Goal: Check status: Check status

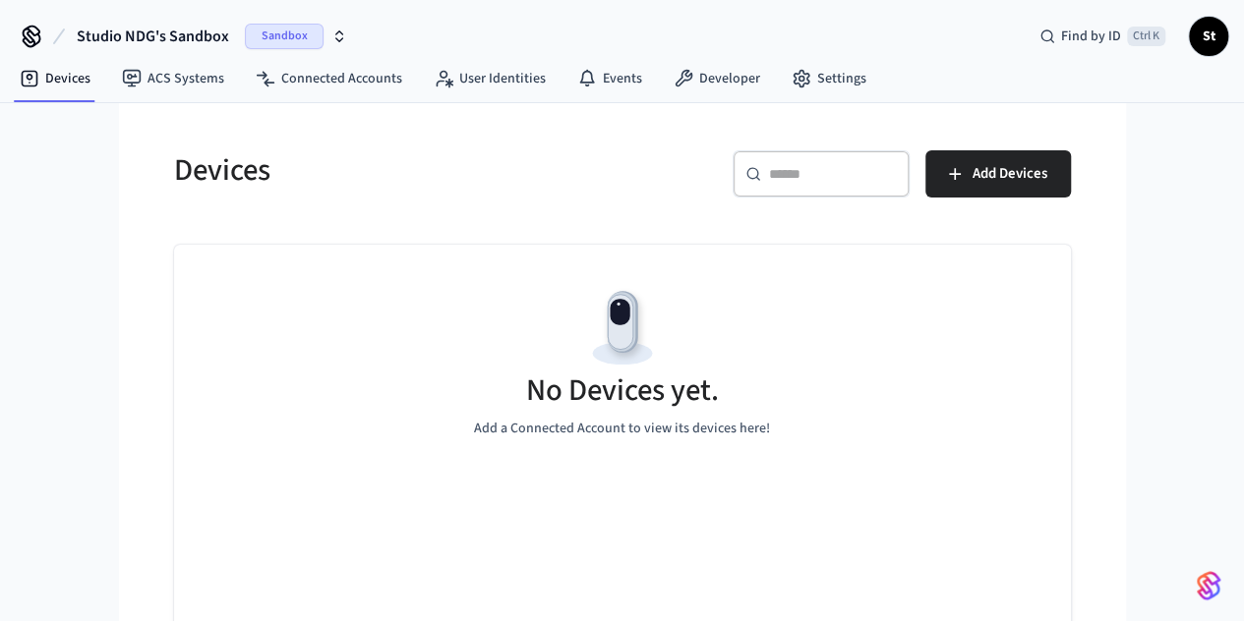
click at [287, 29] on span "Sandbox" at bounding box center [284, 37] width 79 height 26
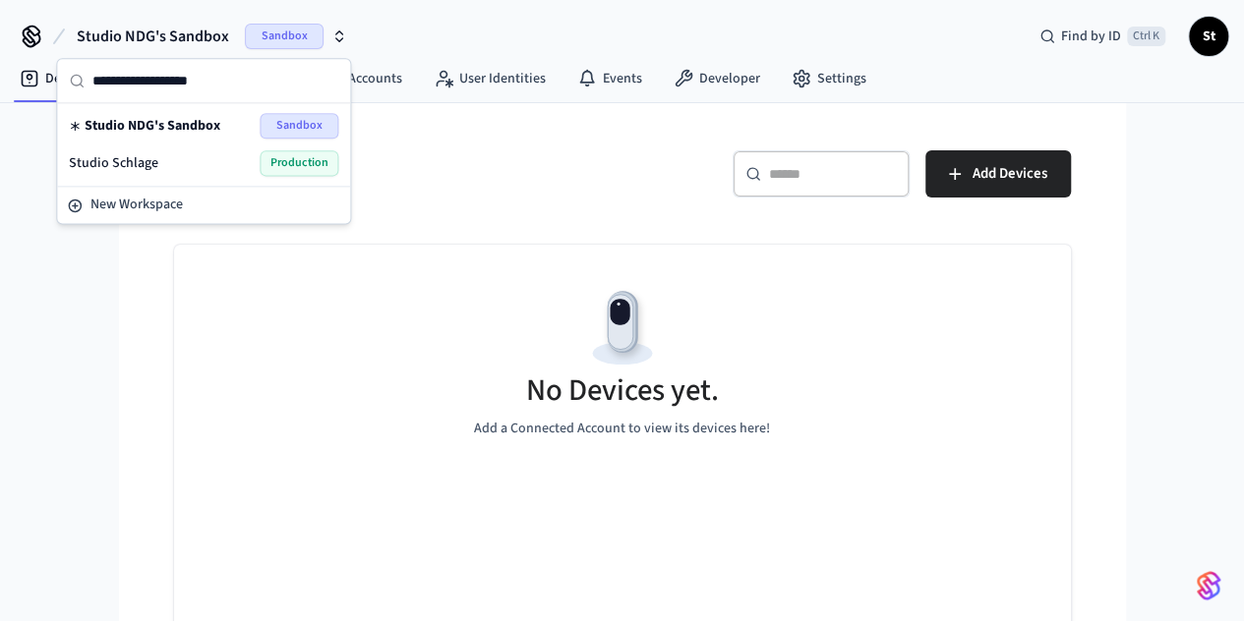
click at [230, 170] on div "Studio Schlage Production" at bounding box center [203, 163] width 269 height 26
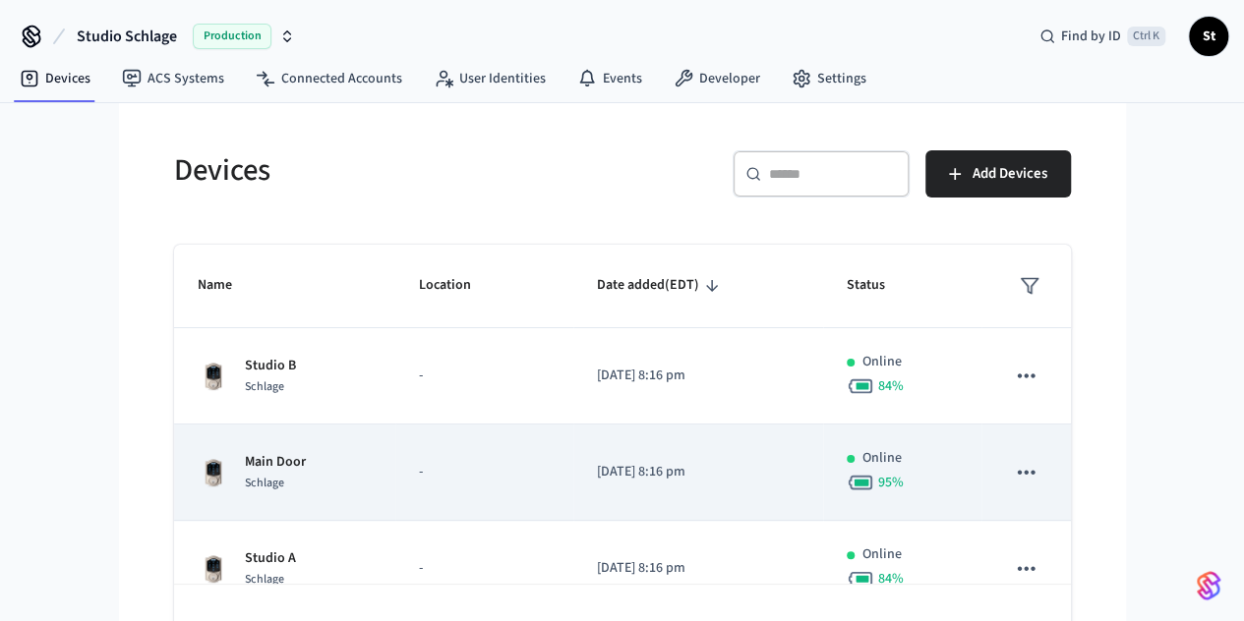
click at [271, 453] on div "Main Door Schlage" at bounding box center [285, 472] width 174 height 41
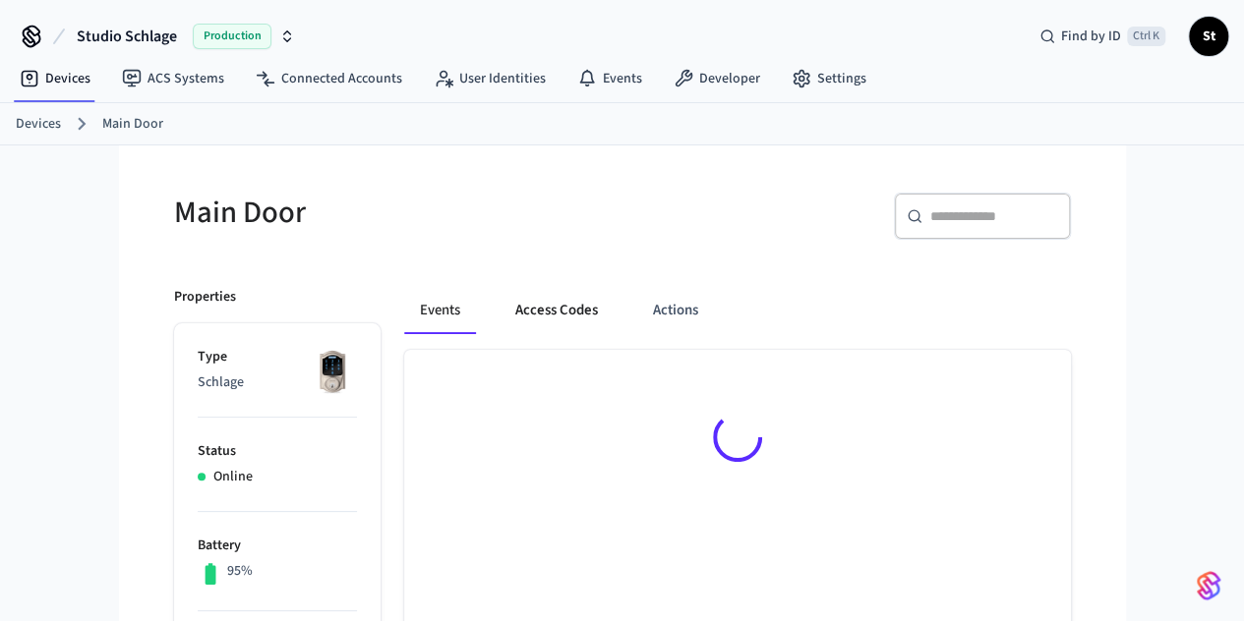
click at [500, 316] on button "Access Codes" at bounding box center [557, 310] width 114 height 47
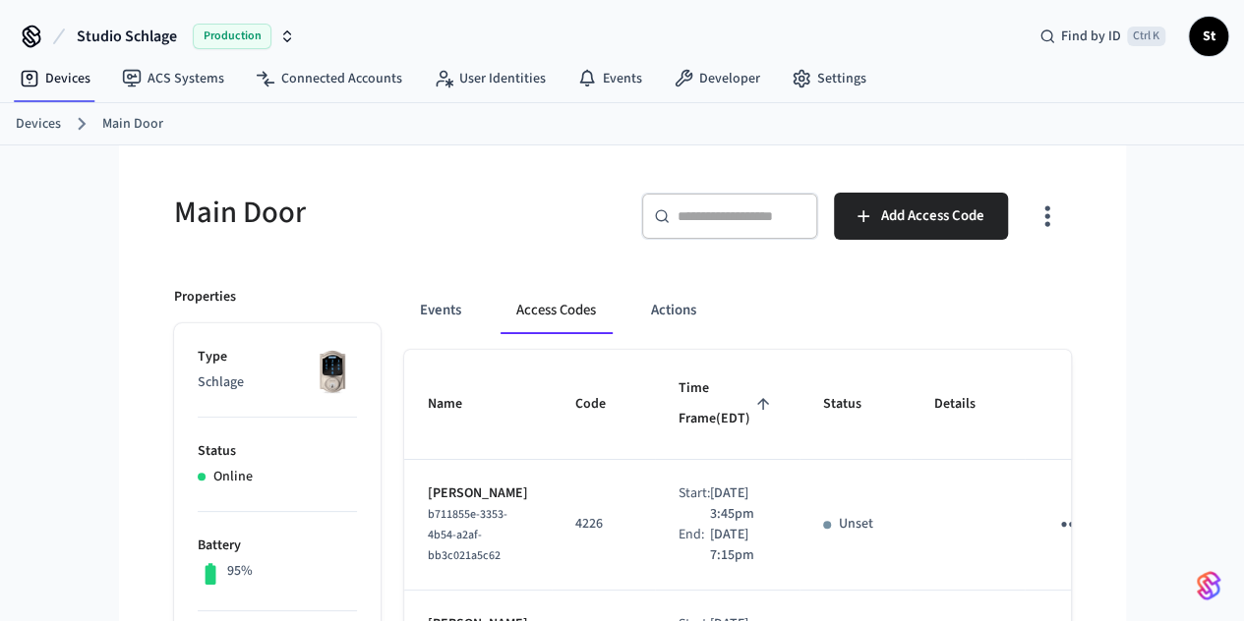
click at [128, 117] on link "Main Door" at bounding box center [132, 124] width 61 height 21
click at [31, 121] on link "Devices" at bounding box center [38, 124] width 45 height 21
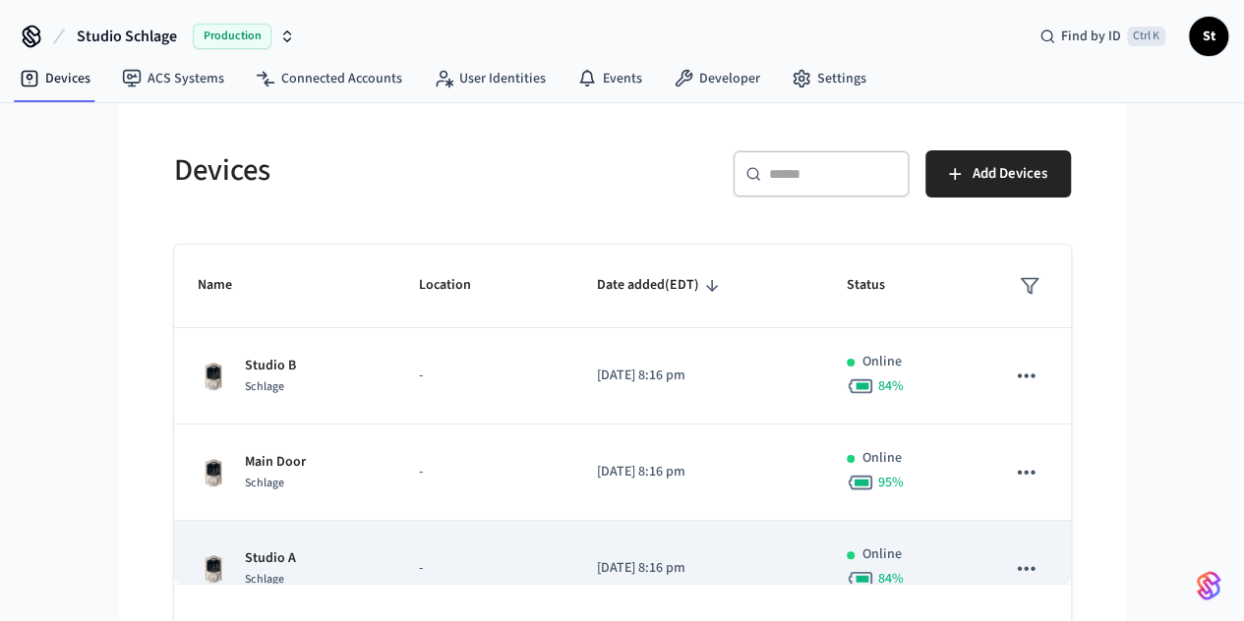
click at [287, 561] on div "Studio A Schlage" at bounding box center [285, 569] width 174 height 41
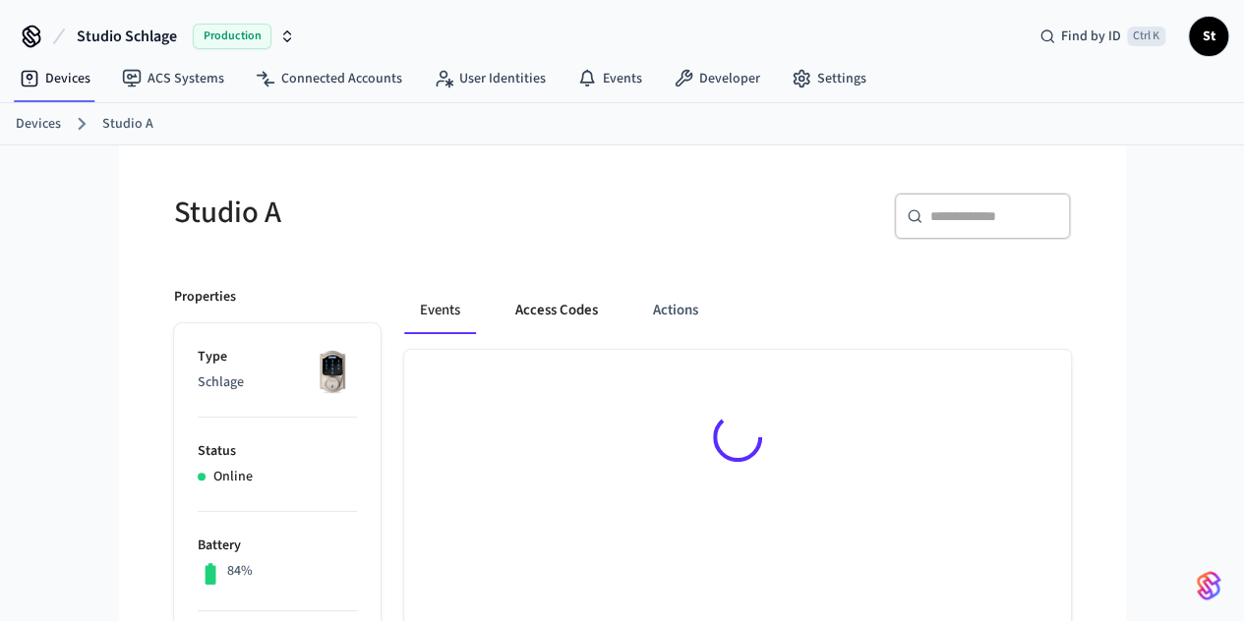
click at [500, 298] on button "Access Codes" at bounding box center [557, 310] width 114 height 47
